Goal: Information Seeking & Learning: Find specific fact

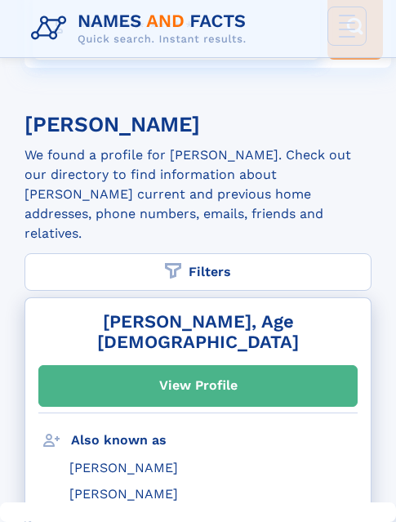
scroll to position [163, 0]
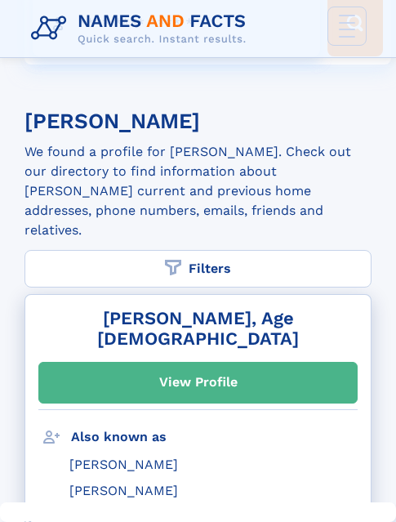
click at [163, 364] on div "View Profile" at bounding box center [198, 383] width 78 height 38
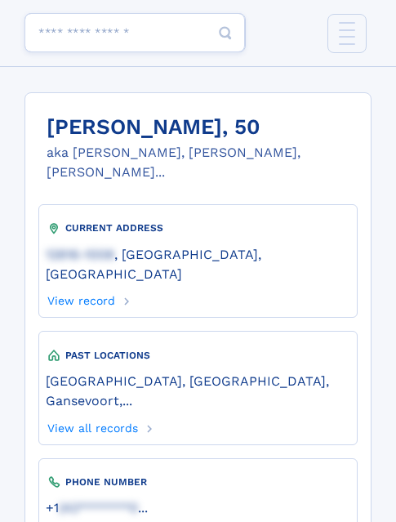
drag, startPoint x: 49, startPoint y: 125, endPoint x: 203, endPoint y: 134, distance: 153.9
click at [203, 134] on h1 "[PERSON_NAME], 50" at bounding box center [209, 127] width 325 height 25
copy h1 "[PERSON_NAME]"
